Goal: Task Accomplishment & Management: Complete application form

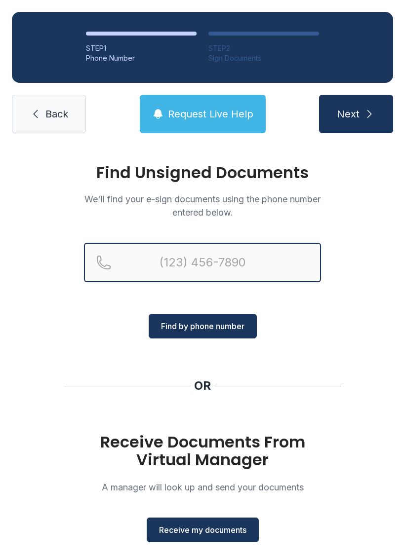
click at [241, 250] on input "Reservation phone number" at bounding box center [202, 262] width 237 height 39
type input "[PHONE_NUMBER]"
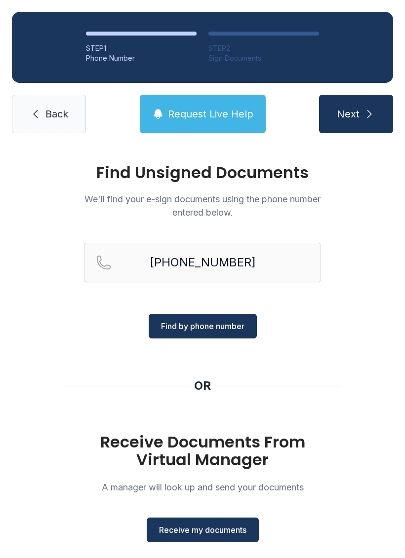
click at [228, 322] on span "Find by phone number" at bounding box center [202, 326] width 83 height 12
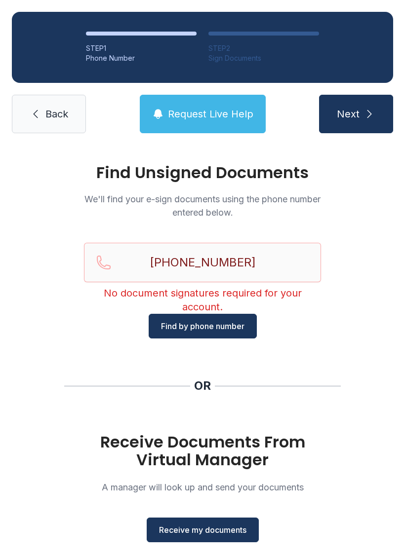
click at [240, 317] on button "Find by phone number" at bounding box center [203, 326] width 108 height 25
click at [235, 321] on span "Find by phone number" at bounding box center [202, 326] width 83 height 12
click at [50, 109] on span "Back" at bounding box center [56, 114] width 23 height 14
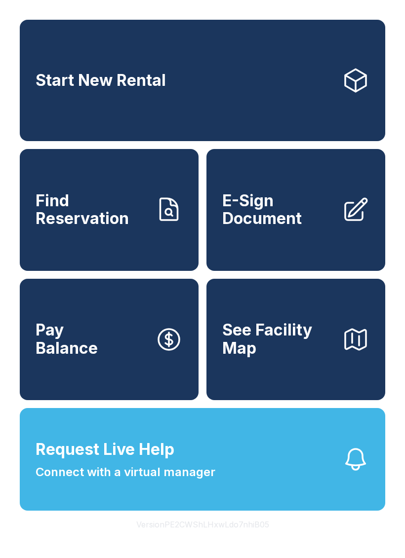
click at [280, 224] on span "E-Sign Document" at bounding box center [278, 210] width 112 height 36
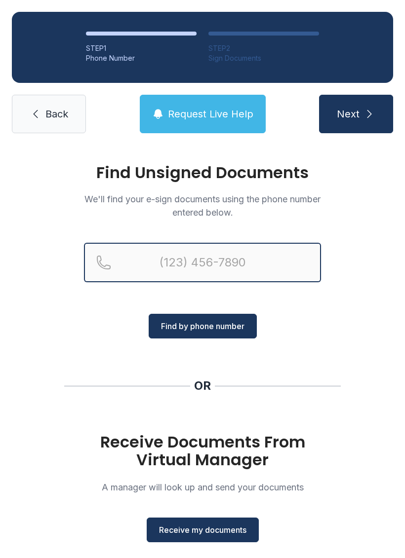
click at [243, 266] on input "Reservation phone number" at bounding box center [202, 262] width 237 height 39
type input "[PHONE_NUMBER]"
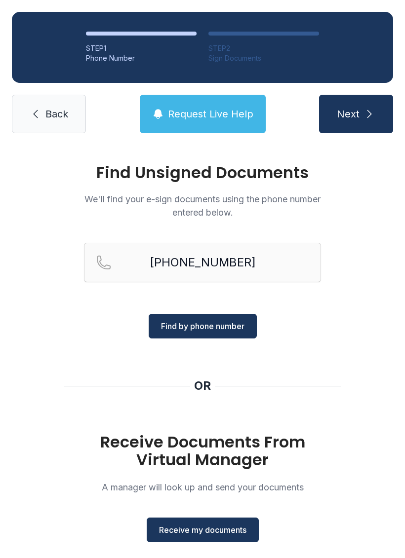
click at [218, 319] on button "Find by phone number" at bounding box center [203, 326] width 108 height 25
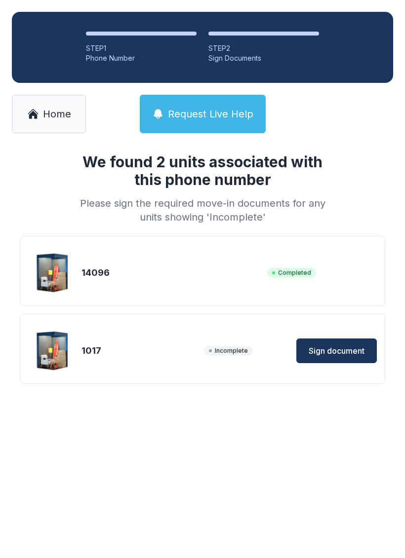
click at [343, 350] on span "Sign document" at bounding box center [336, 351] width 56 height 12
click at [54, 114] on span "Home" at bounding box center [57, 114] width 28 height 14
